Goal: Register for event/course

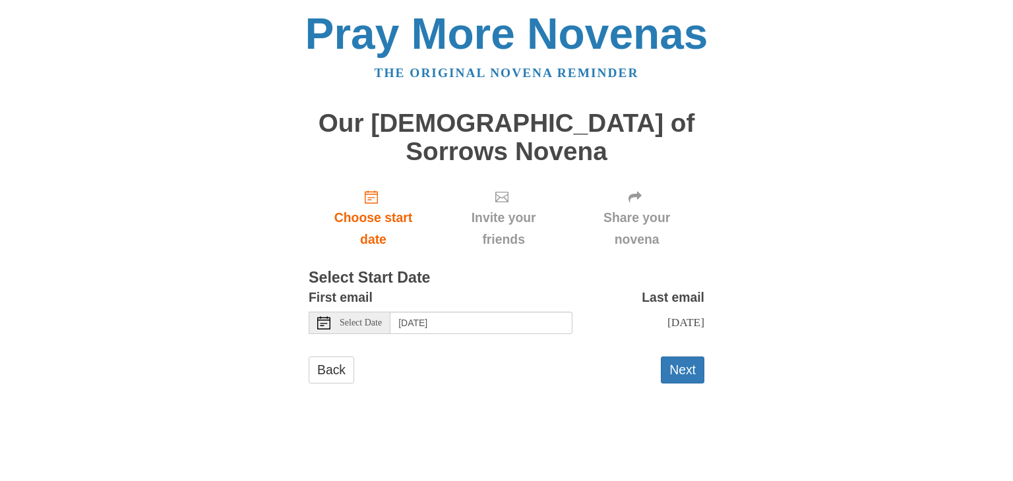
click at [320, 317] on icon at bounding box center [323, 323] width 13 height 13
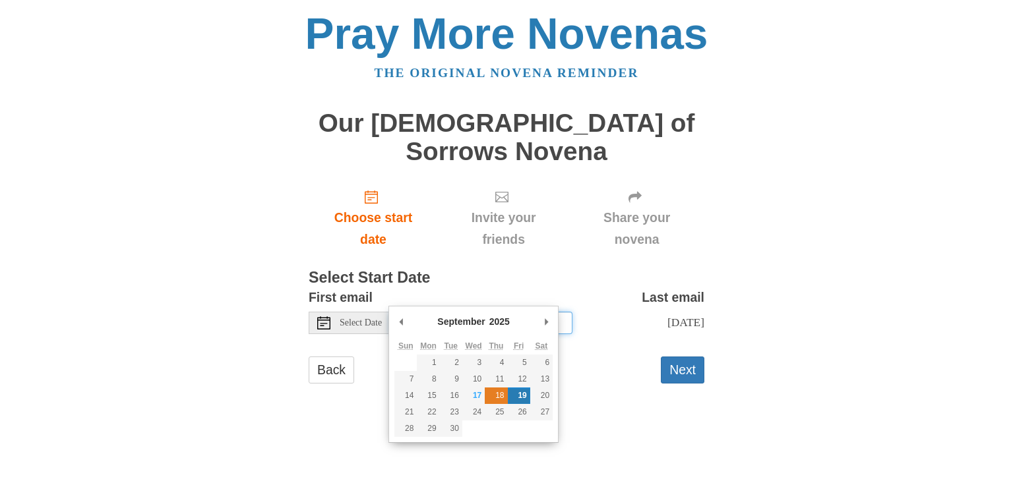
type input "[DATE]"
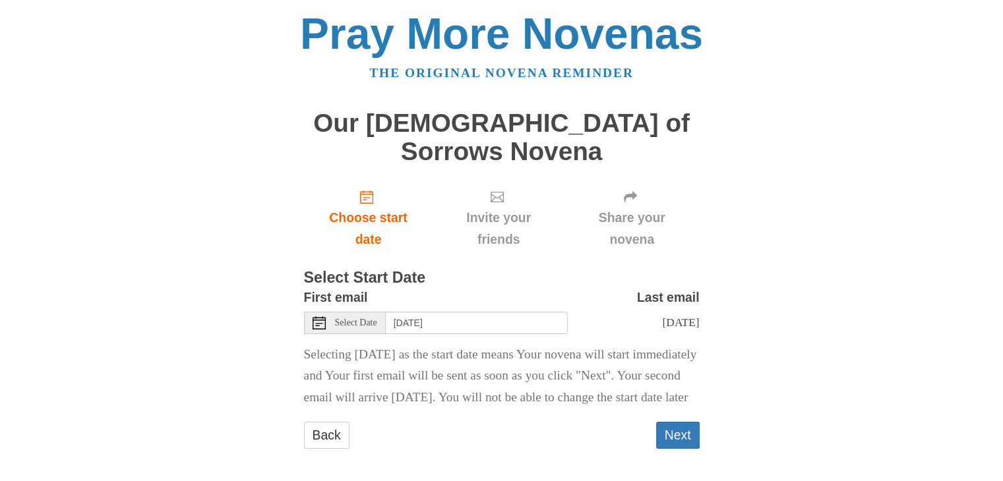
click at [731, 125] on div "Pray More Novenas The original novena reminder Our [DEMOGRAPHIC_DATA] of Sorrow…" at bounding box center [502, 243] width 772 height 487
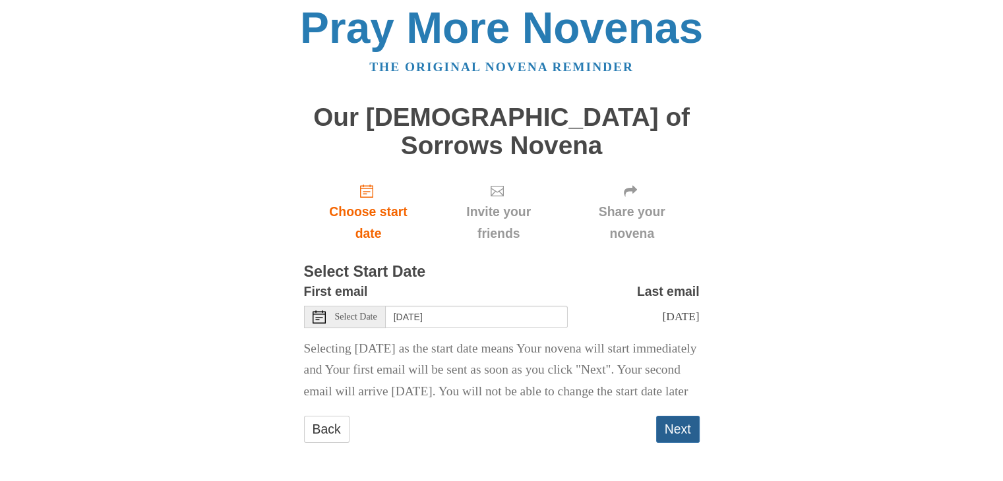
click at [665, 427] on button "Next" at bounding box center [678, 429] width 44 height 27
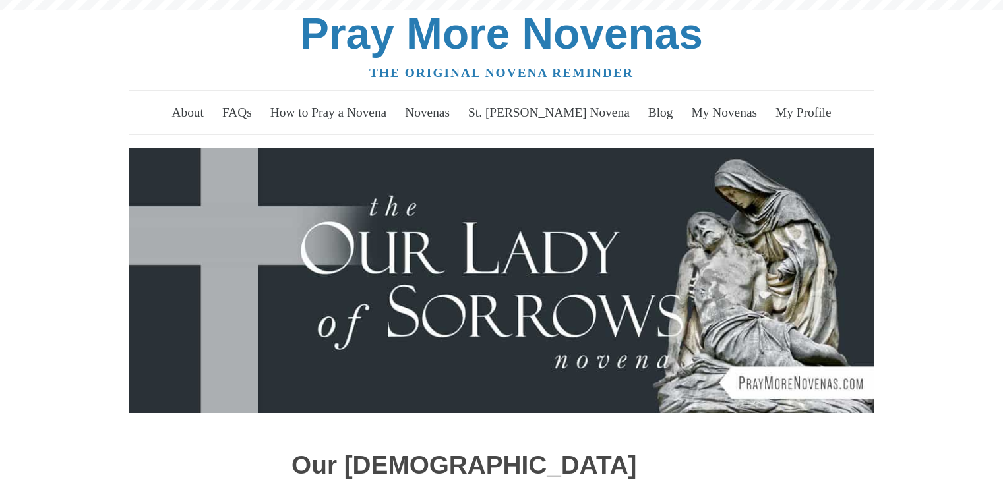
scroll to position [491, 0]
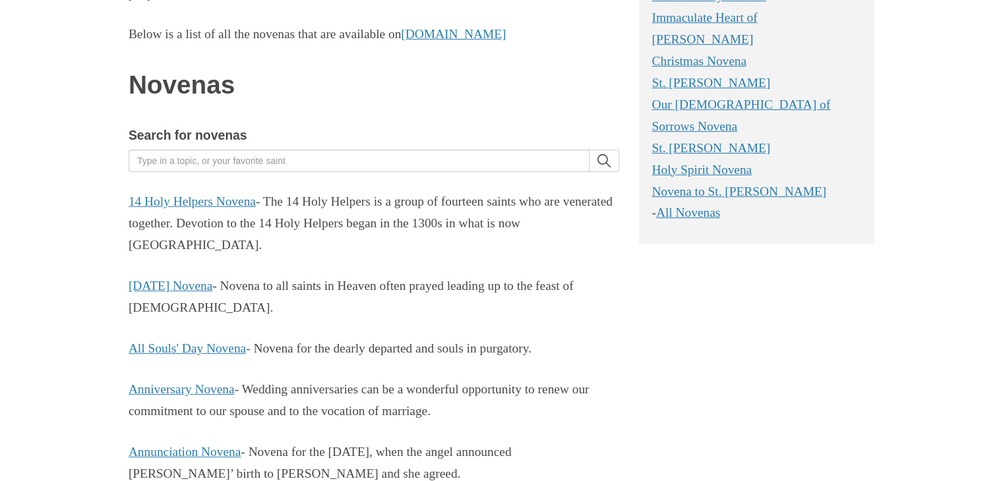
scroll to position [324, 0]
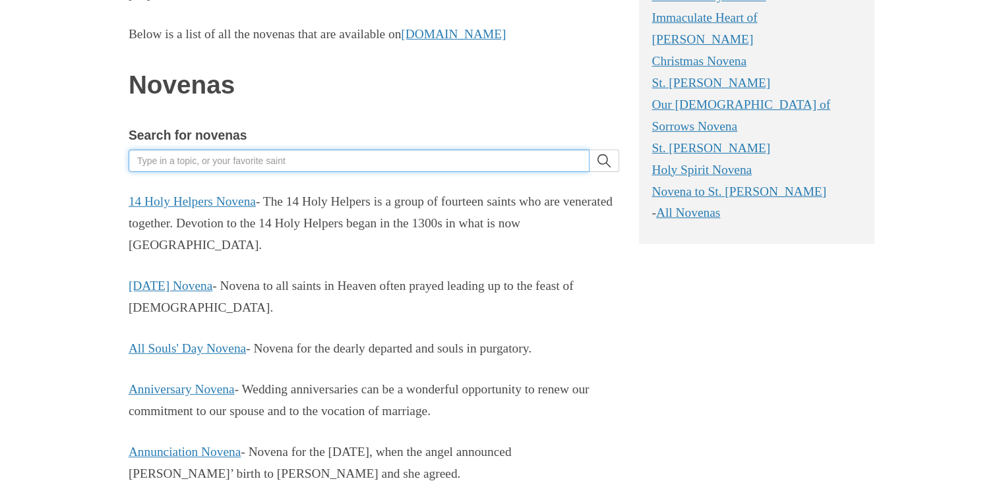
click at [317, 155] on input "Search for novenas" at bounding box center [359, 161] width 461 height 22
type input "our lady star of the sea"
click at [590, 150] on button "search" at bounding box center [605, 161] width 30 height 22
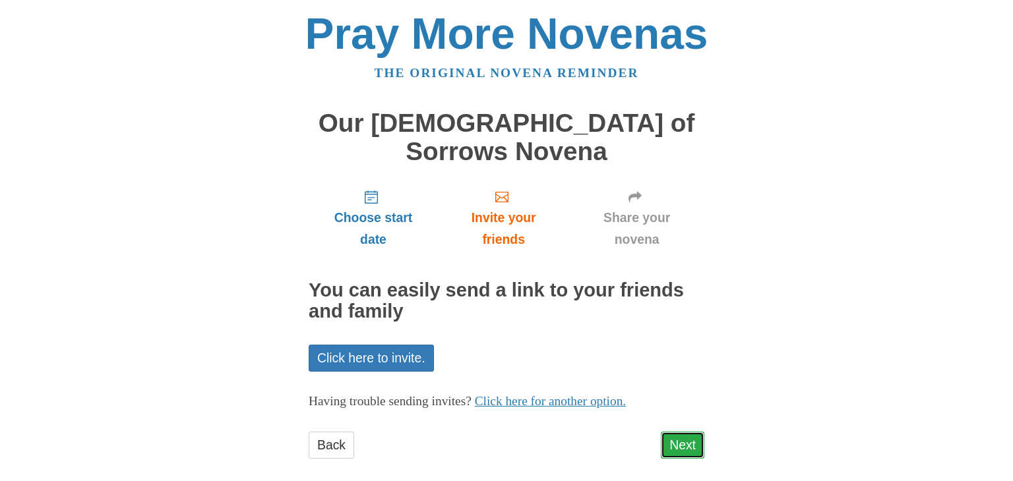
click at [673, 432] on link "Next" at bounding box center [683, 445] width 44 height 27
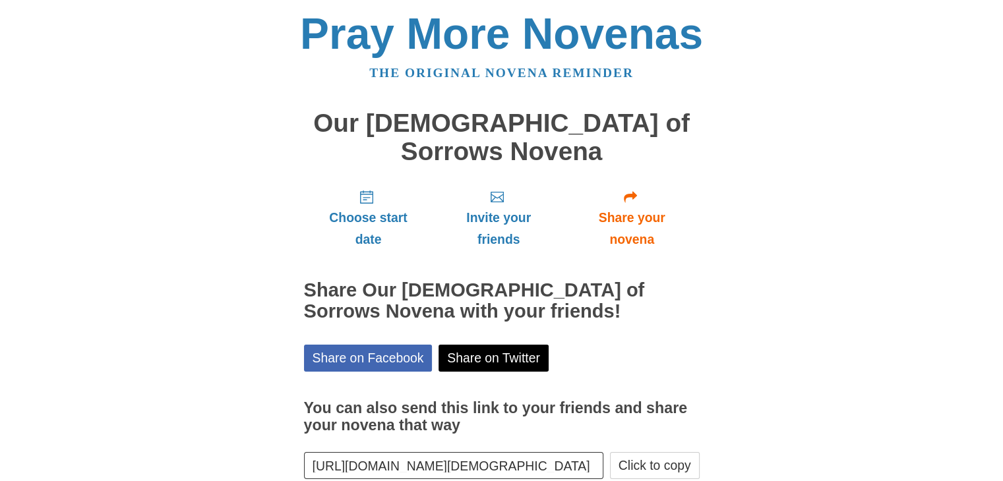
scroll to position [47, 0]
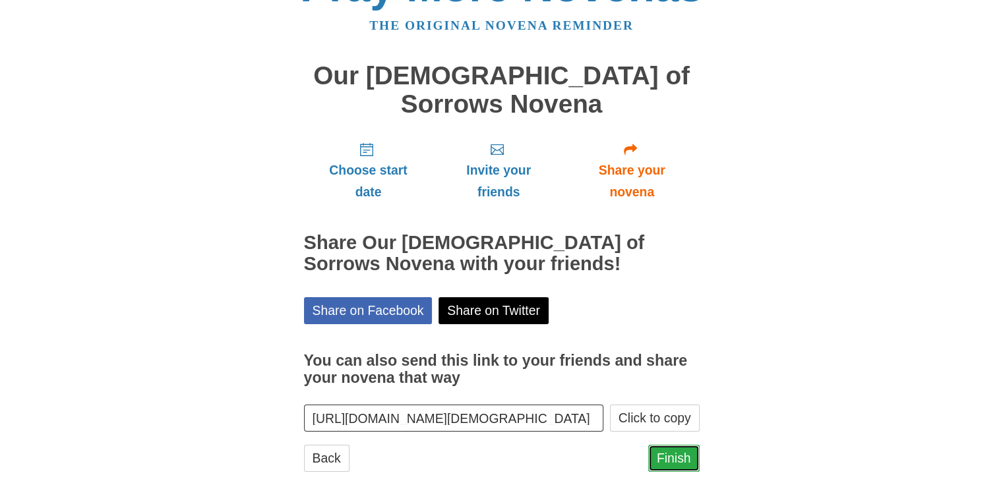
click at [681, 445] on link "Finish" at bounding box center [673, 458] width 51 height 27
